Goal: Task Accomplishment & Management: Use online tool/utility

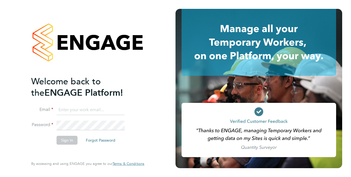
type input "[PERSON_NAME][EMAIL_ADDRESS][DOMAIN_NAME]"
click at [71, 140] on button "Sign In" at bounding box center [67, 140] width 21 height 9
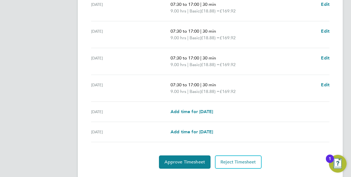
scroll to position [221, 0]
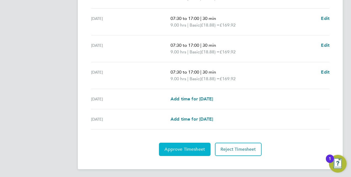
click at [184, 147] on span "Approve Timesheet" at bounding box center [184, 149] width 41 height 6
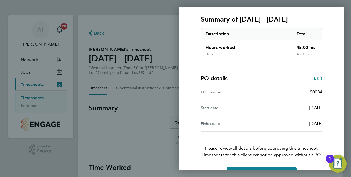
scroll to position [87, 0]
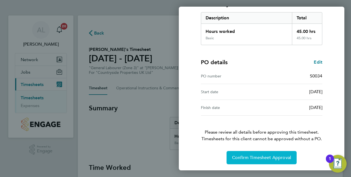
click at [266, 159] on span "Confirm Timesheet Approval" at bounding box center [261, 158] width 59 height 6
